Goal: Find specific page/section: Find specific page/section

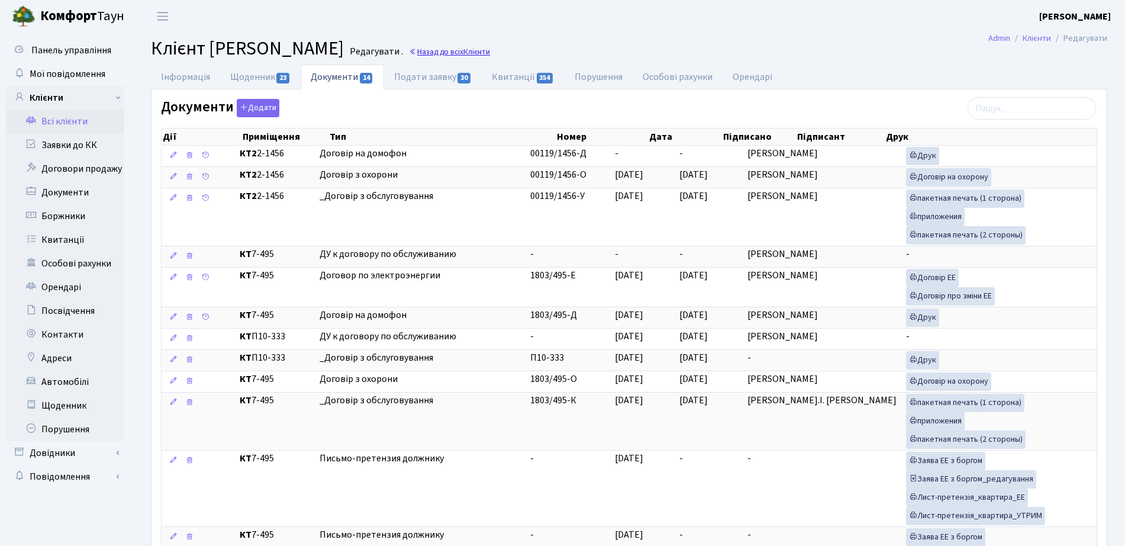
click at [490, 50] on link "Назад до всіх Клієнти" at bounding box center [449, 51] width 81 height 11
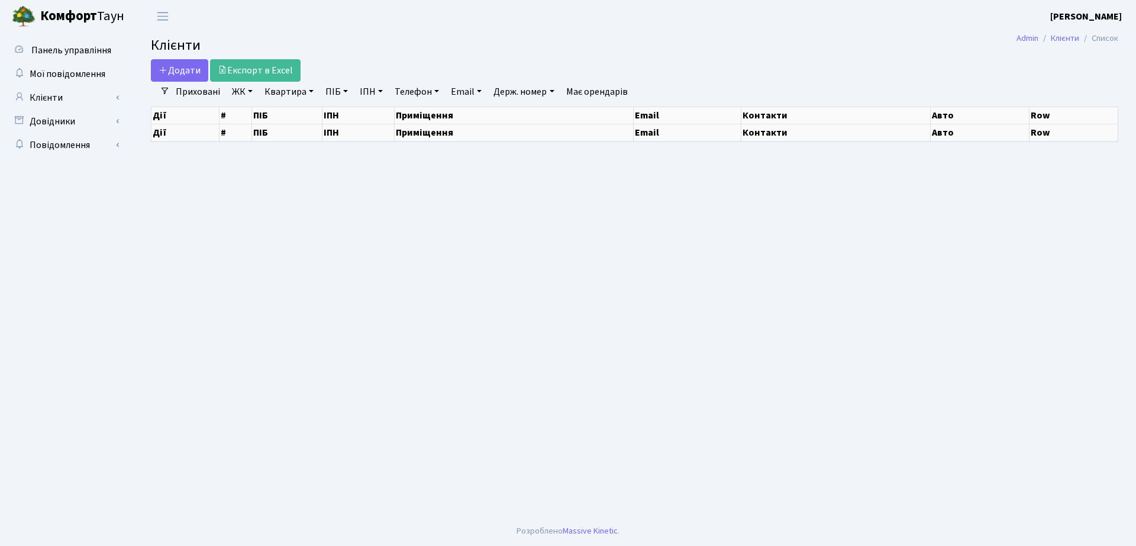
select select "25"
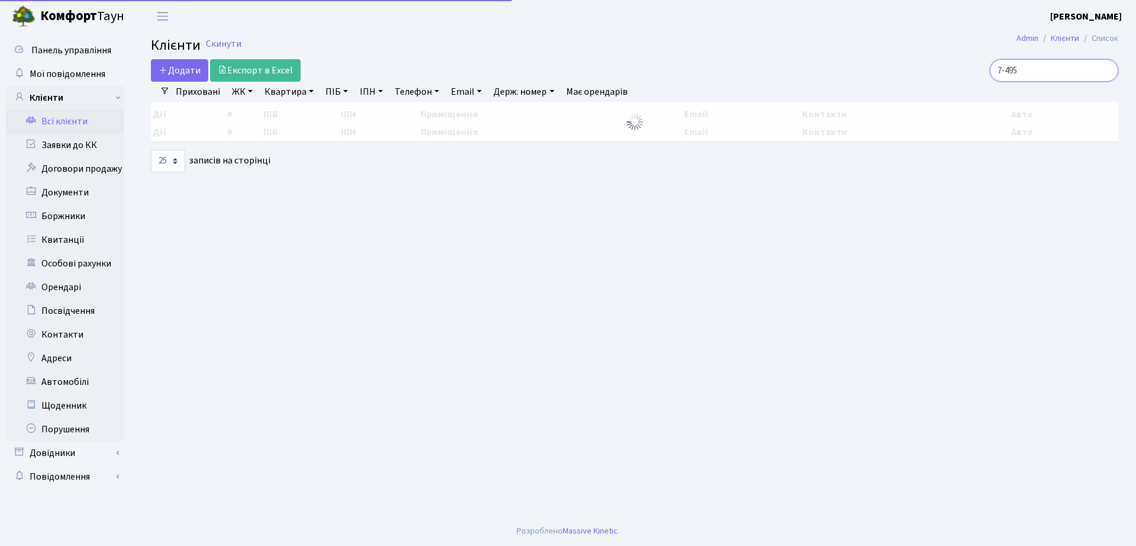
drag, startPoint x: 1047, startPoint y: 70, endPoint x: 875, endPoint y: 61, distance: 172.5
click at [877, 67] on div "7-495" at bounding box center [963, 70] width 311 height 22
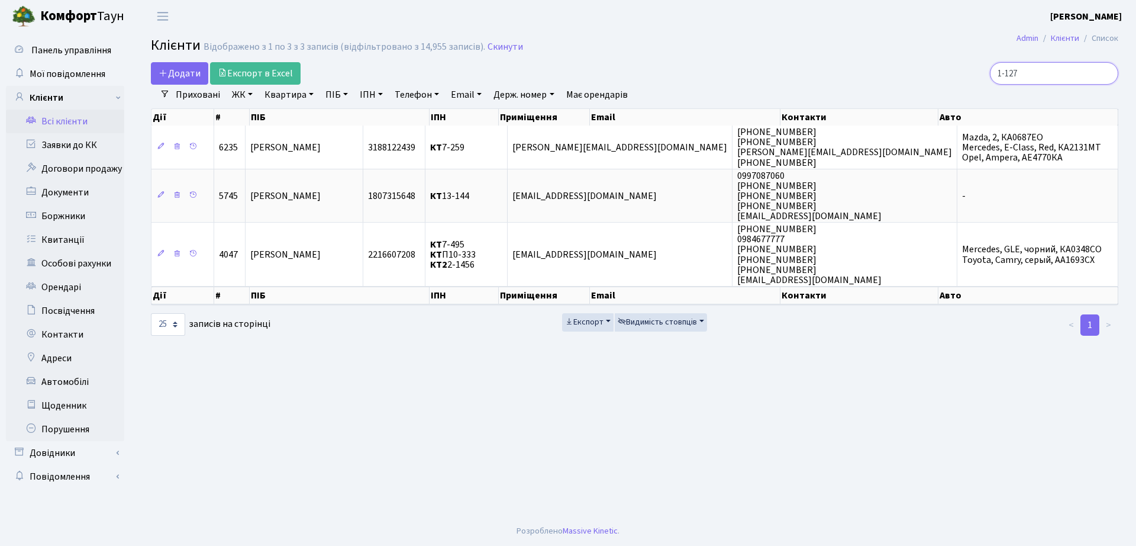
type input "1-127"
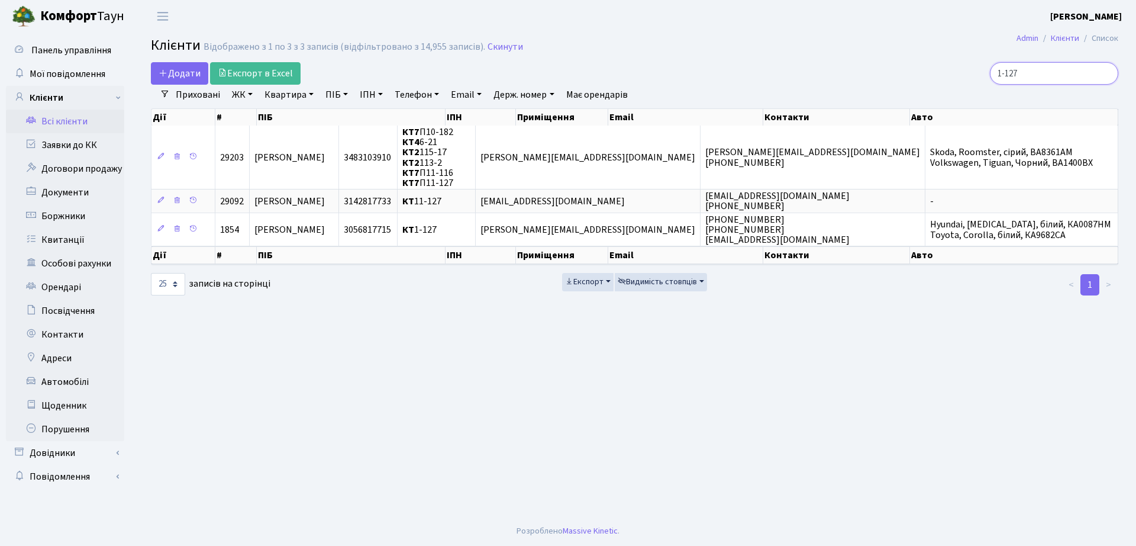
click at [1106, 75] on input "1-127" at bounding box center [1054, 73] width 128 height 22
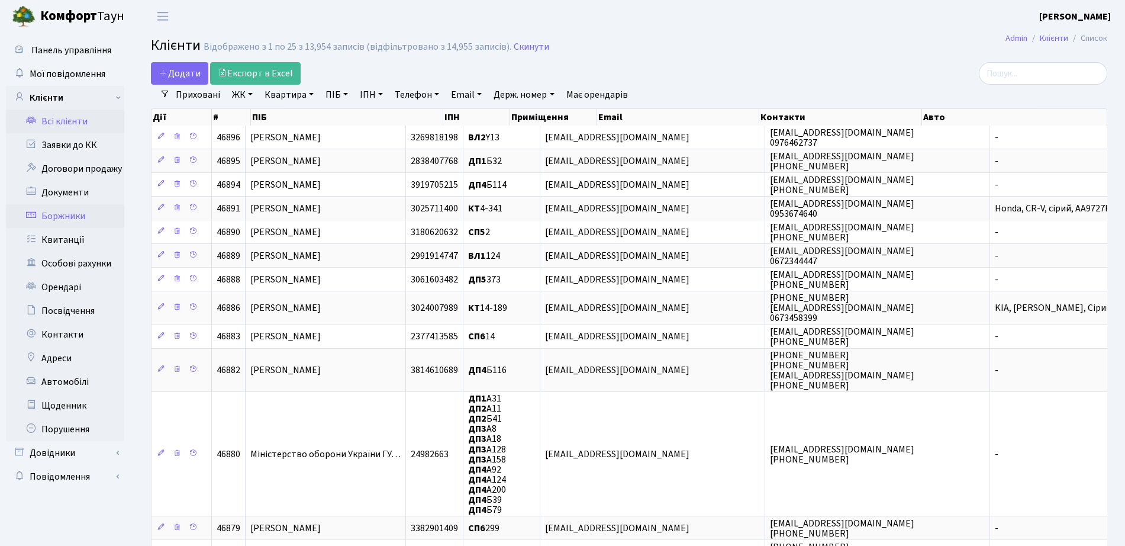
click at [68, 221] on link "Боржники" at bounding box center [65, 216] width 118 height 24
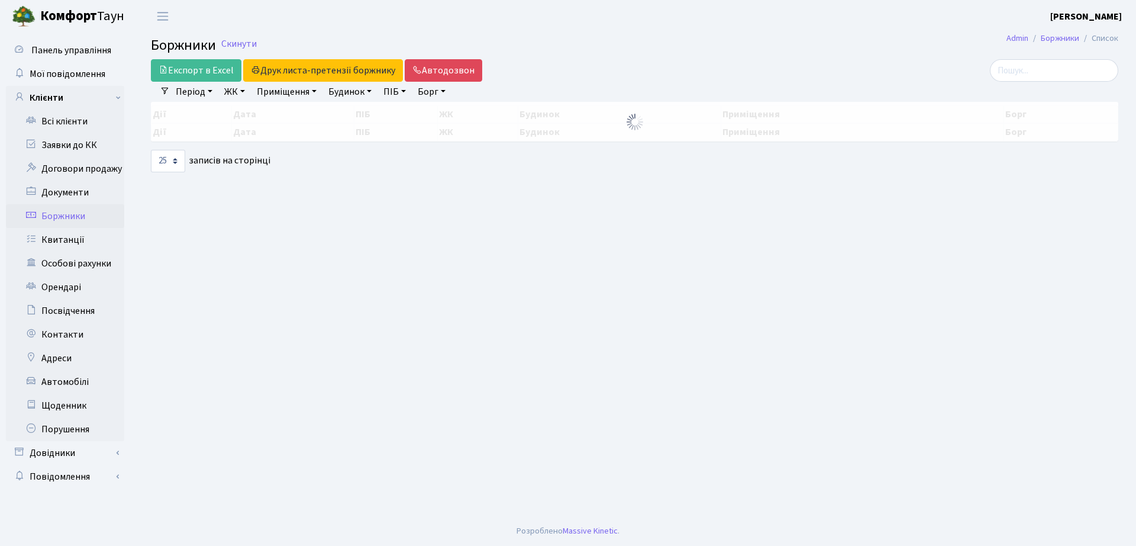
select select "25"
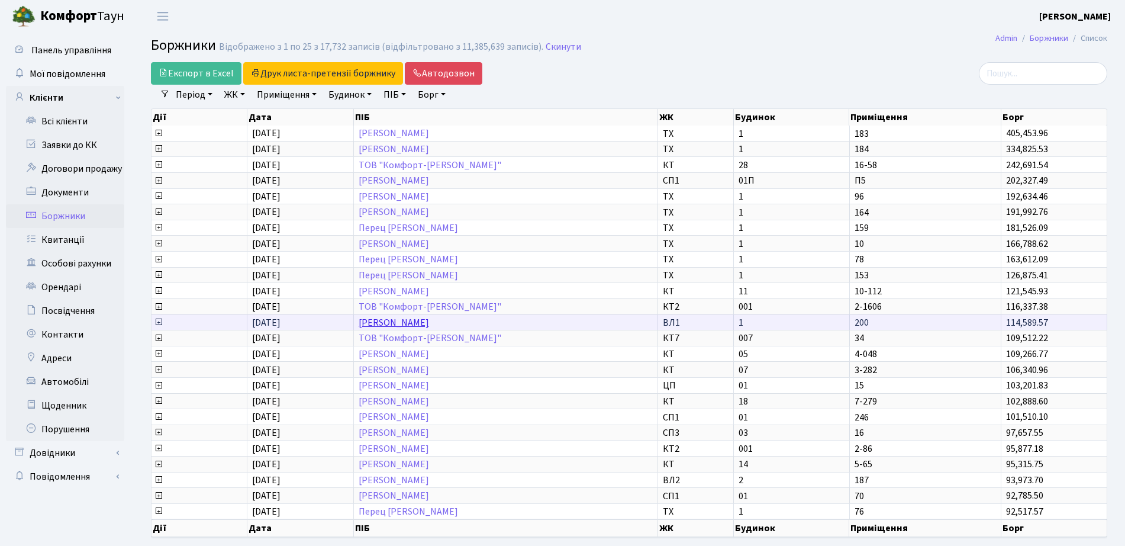
click at [404, 317] on link "[PERSON_NAME]" at bounding box center [394, 322] width 70 height 13
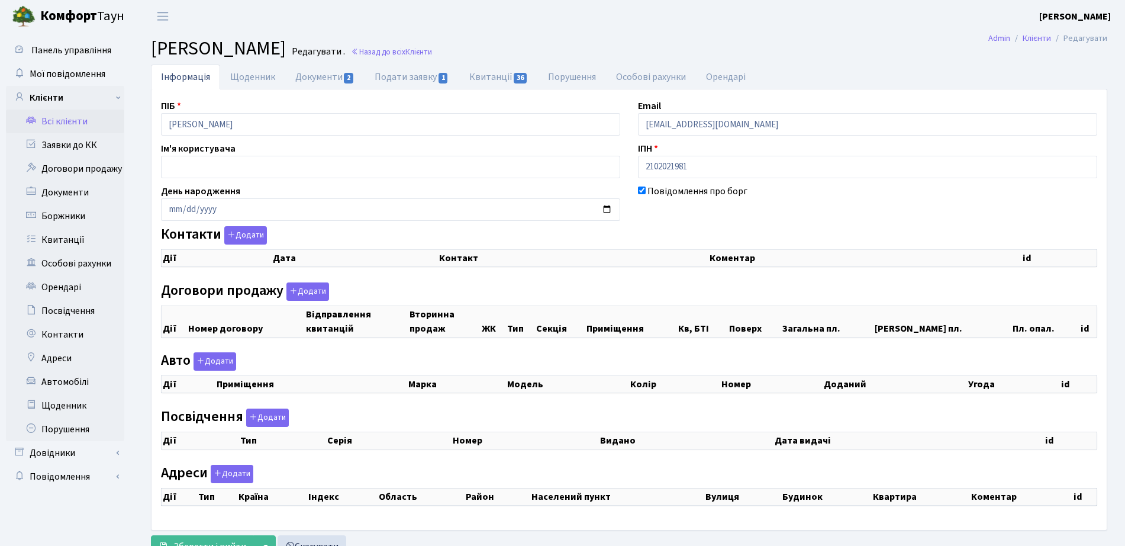
checkbox input "true"
select select "25"
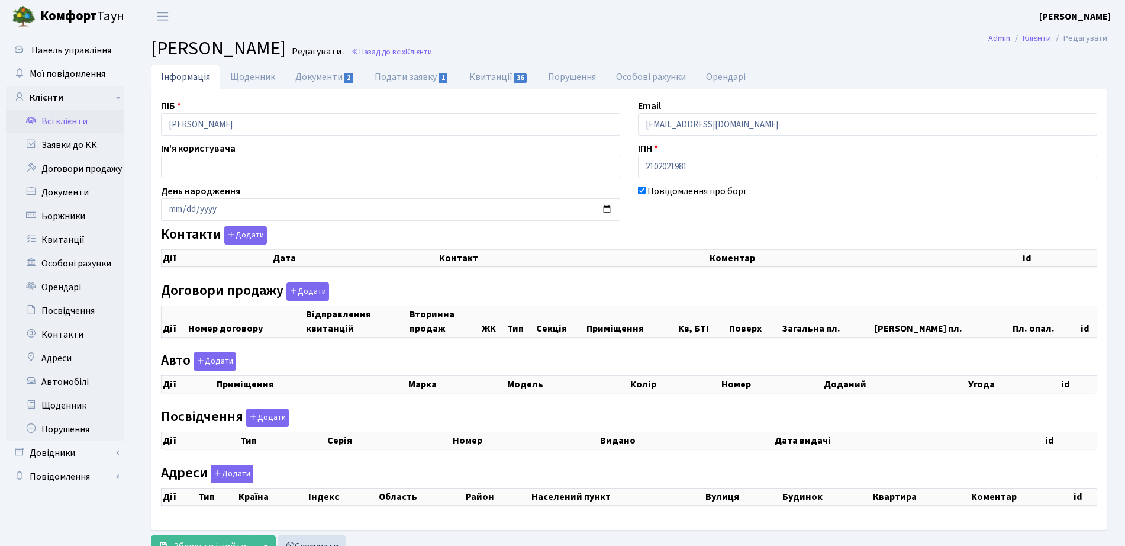
select select "25"
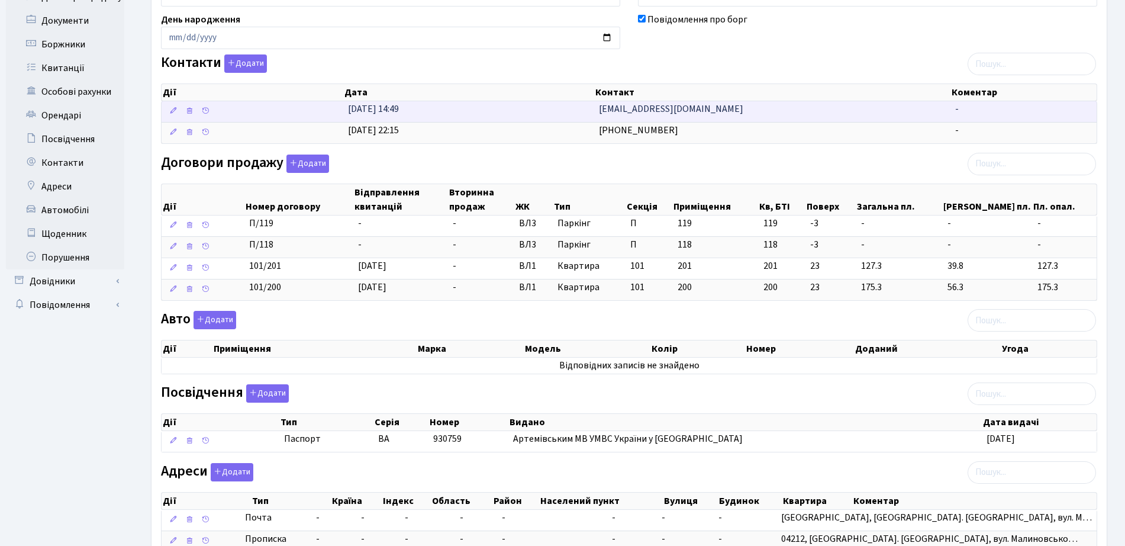
scroll to position [282, 0]
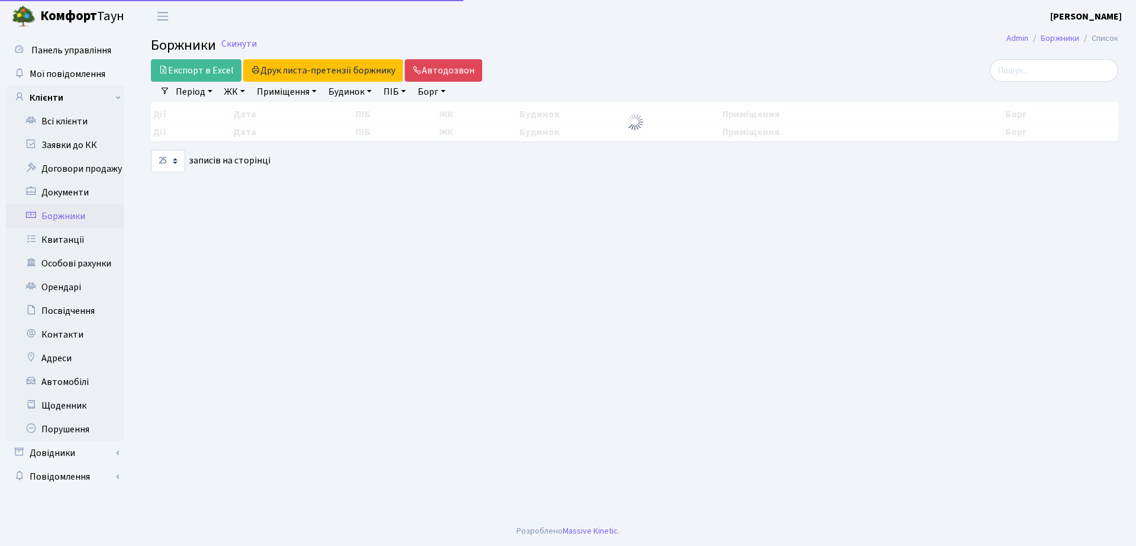
select select "25"
